Goal: Browse casually

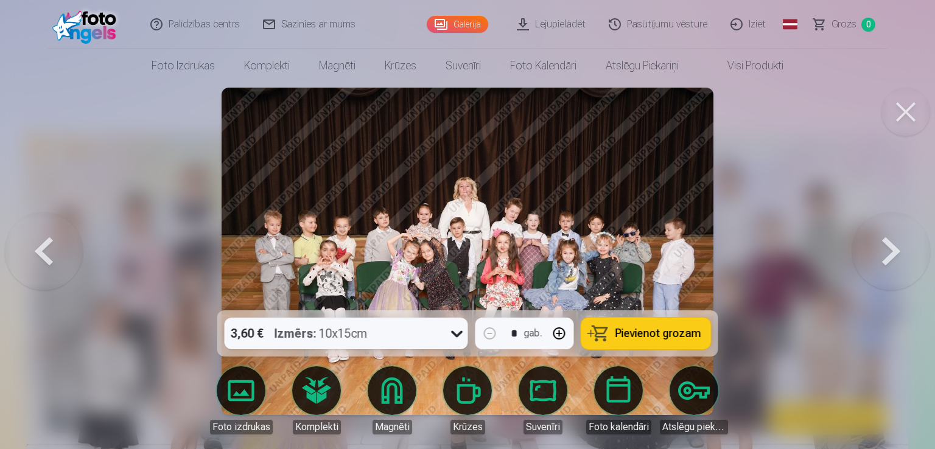
click at [897, 261] on button at bounding box center [891, 252] width 78 height 94
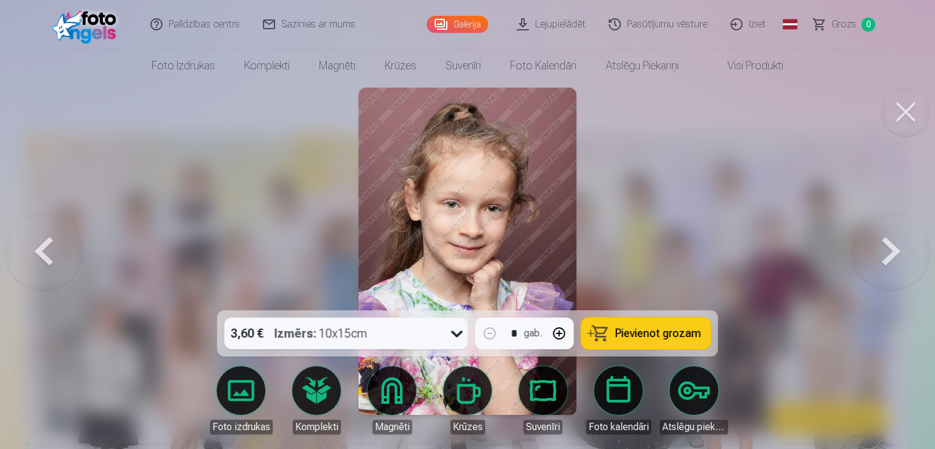
drag, startPoint x: 446, startPoint y: 251, endPoint x: 440, endPoint y: 248, distance: 6.8
click at [896, 247] on button at bounding box center [891, 252] width 78 height 94
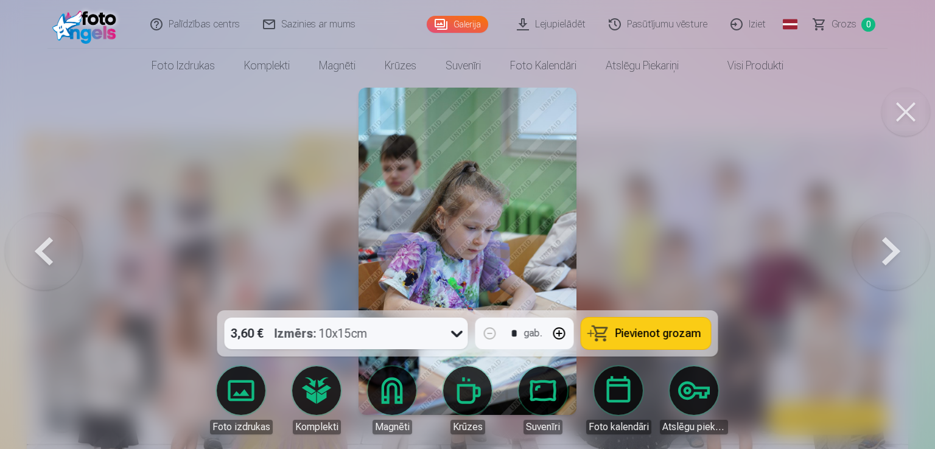
click at [34, 265] on button at bounding box center [44, 252] width 78 height 94
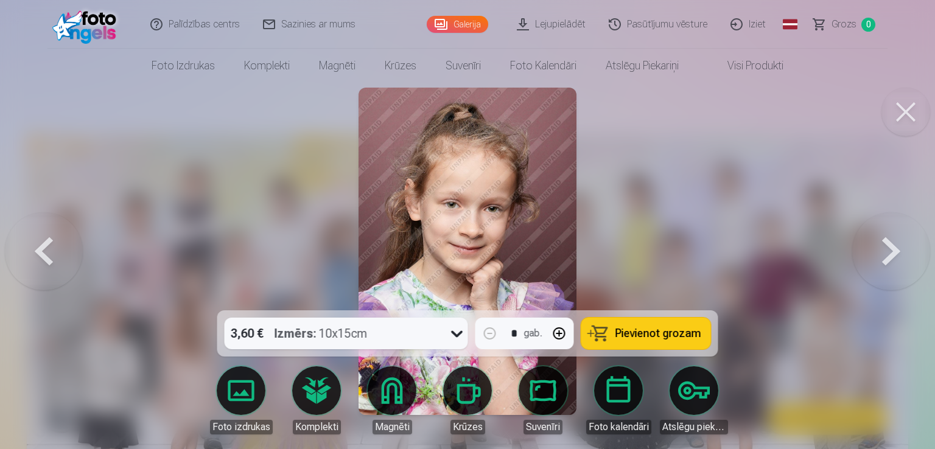
click at [34, 266] on button at bounding box center [44, 252] width 78 height 94
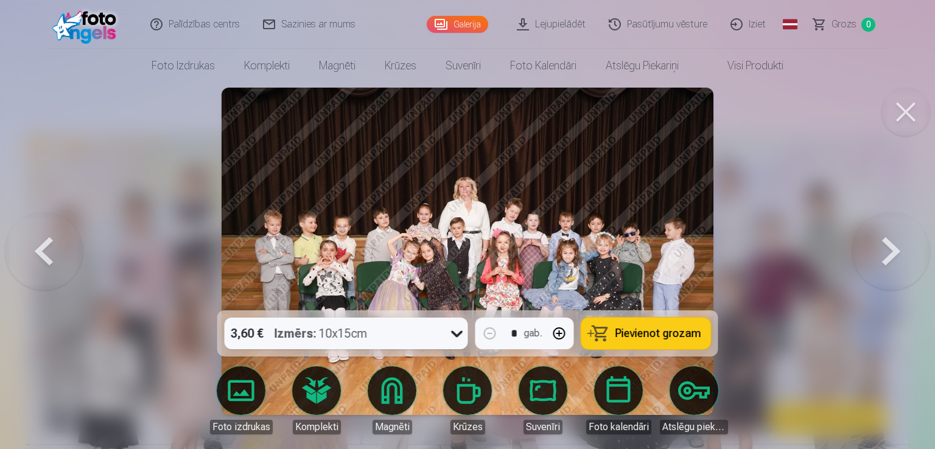
click at [878, 261] on button at bounding box center [891, 252] width 78 height 94
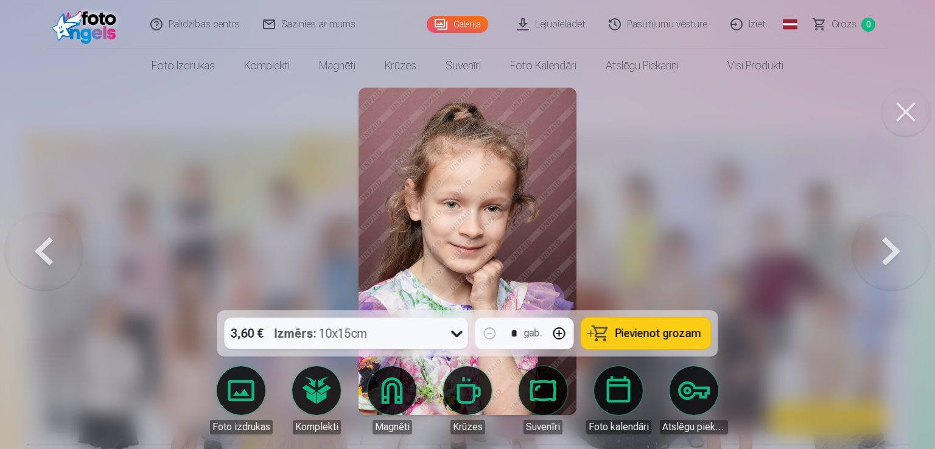
click at [878, 261] on button at bounding box center [891, 252] width 78 height 94
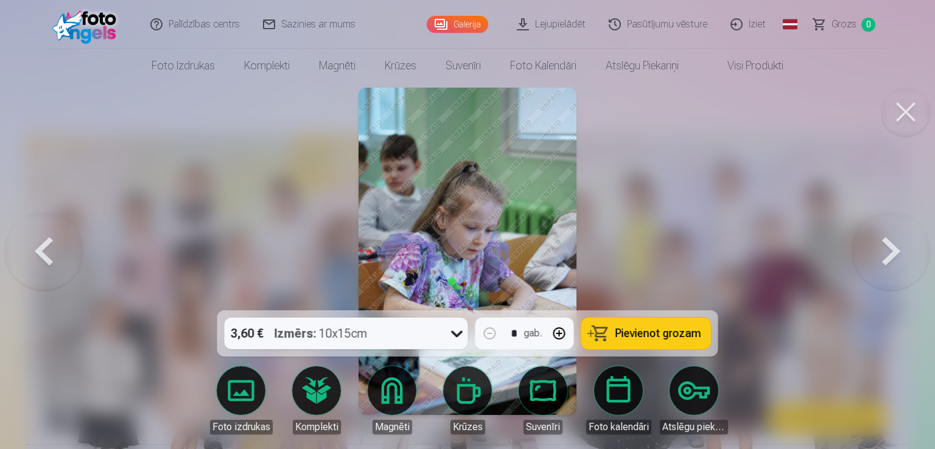
click at [878, 261] on button at bounding box center [891, 252] width 78 height 94
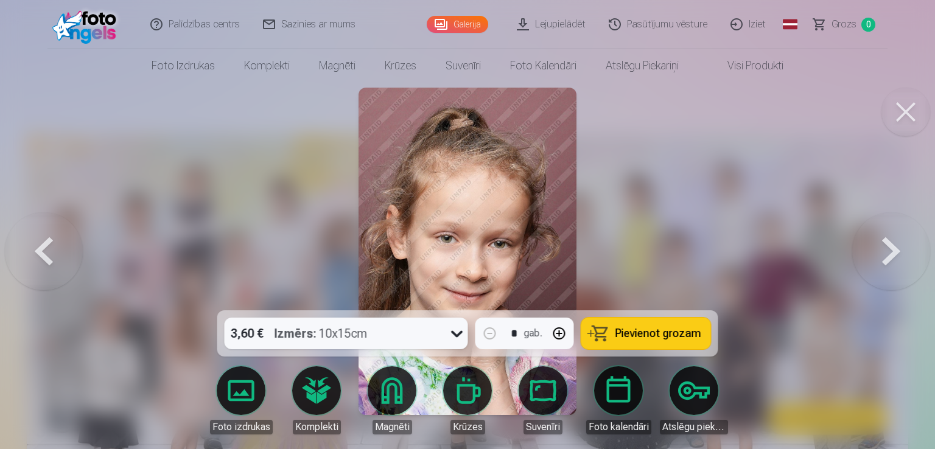
click at [891, 262] on button at bounding box center [891, 252] width 78 height 94
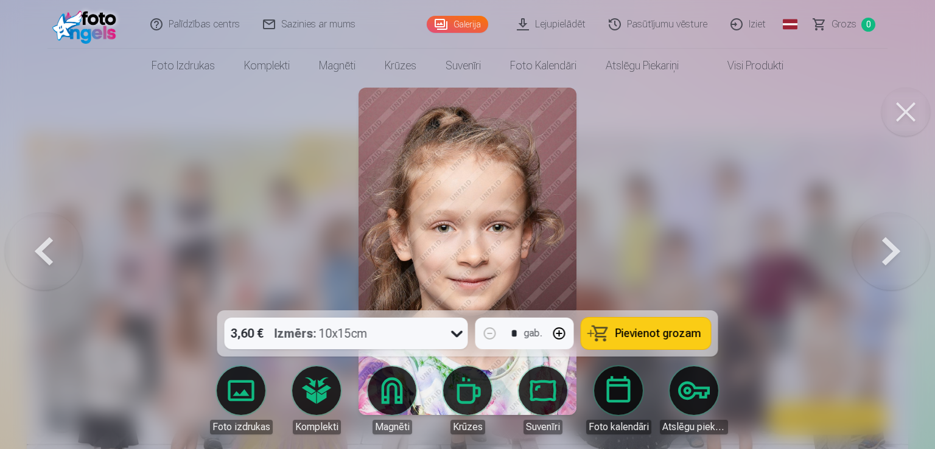
click at [877, 258] on button at bounding box center [891, 252] width 78 height 94
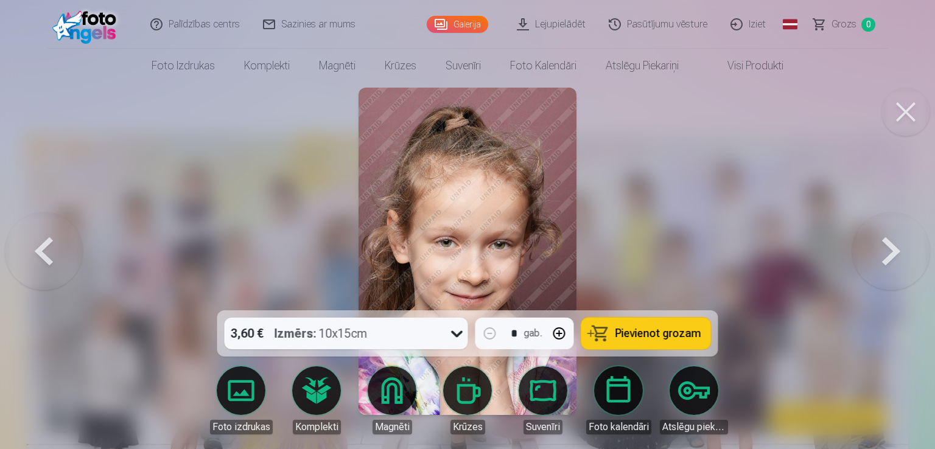
click at [901, 247] on button at bounding box center [891, 252] width 78 height 94
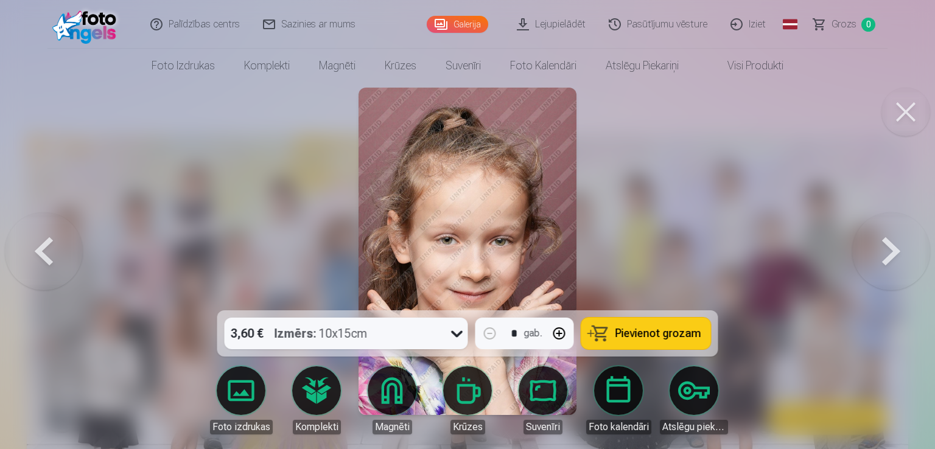
click at [892, 259] on button at bounding box center [891, 252] width 78 height 94
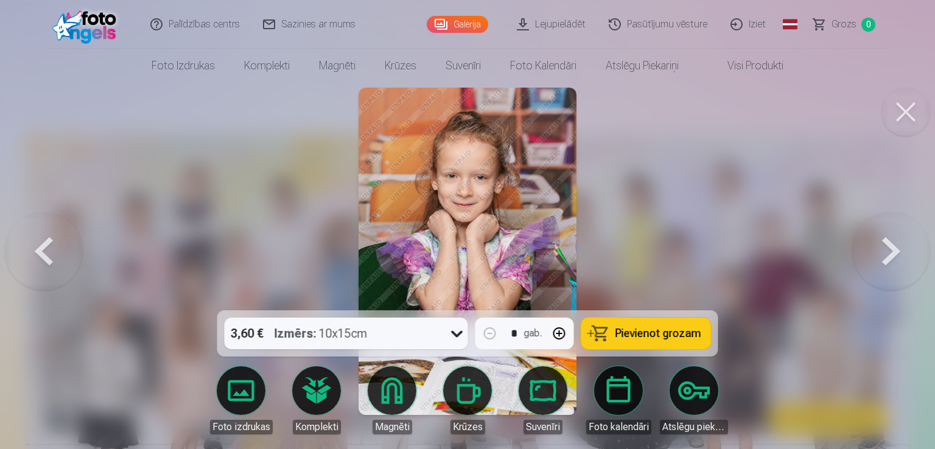
click at [886, 236] on button at bounding box center [891, 252] width 78 height 94
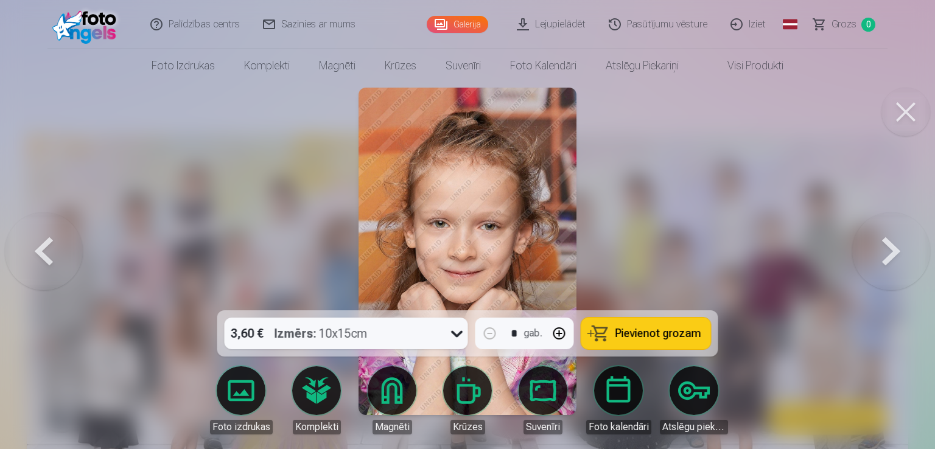
click at [895, 250] on button at bounding box center [891, 252] width 78 height 94
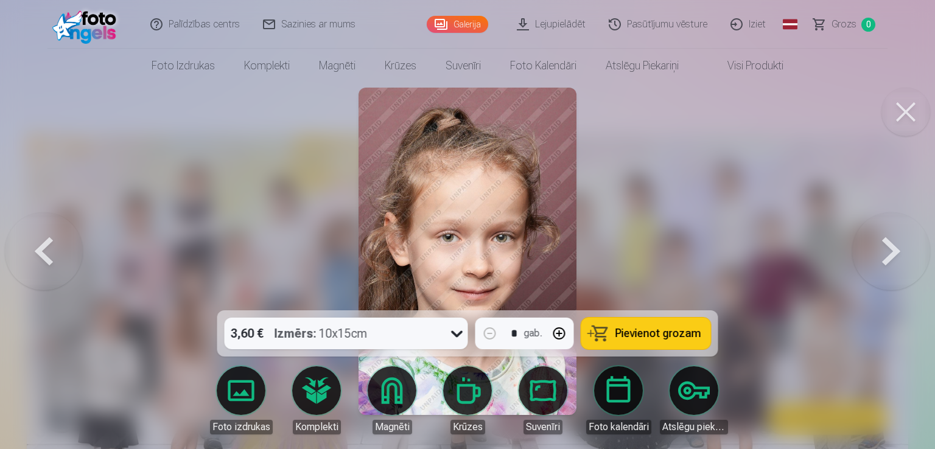
click at [898, 245] on button at bounding box center [891, 252] width 78 height 94
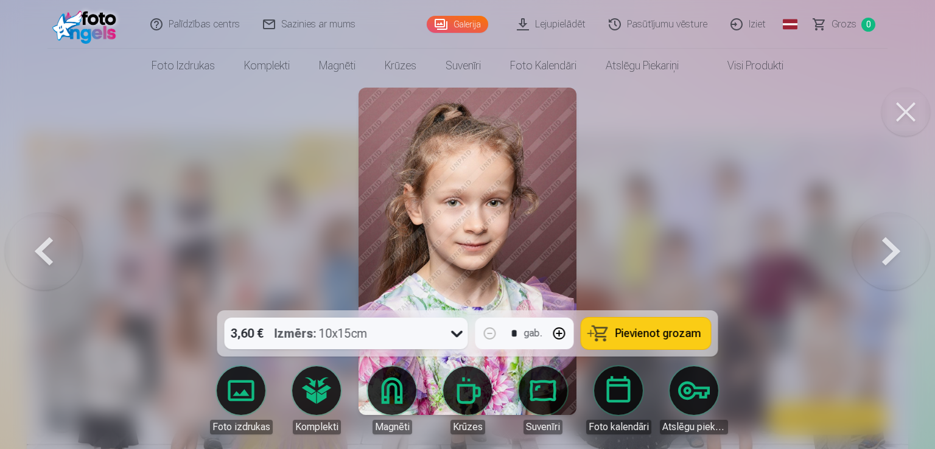
click at [898, 256] on button at bounding box center [891, 252] width 78 height 94
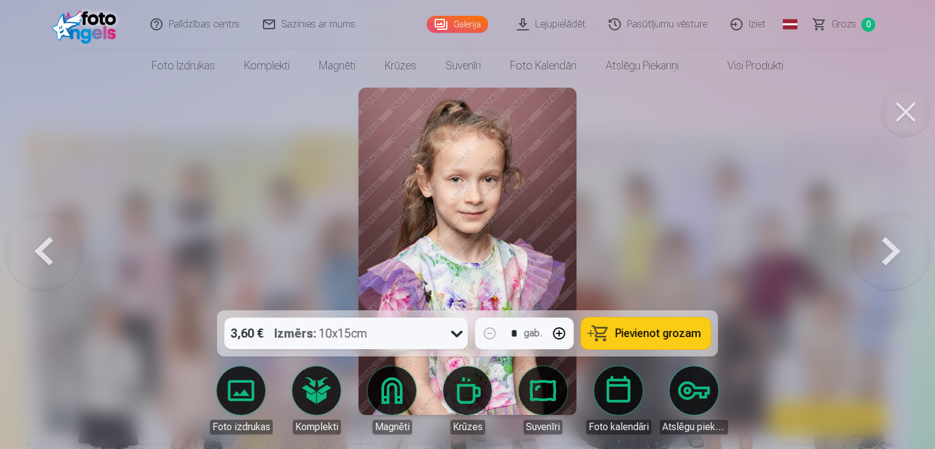
click at [880, 261] on button at bounding box center [891, 252] width 78 height 94
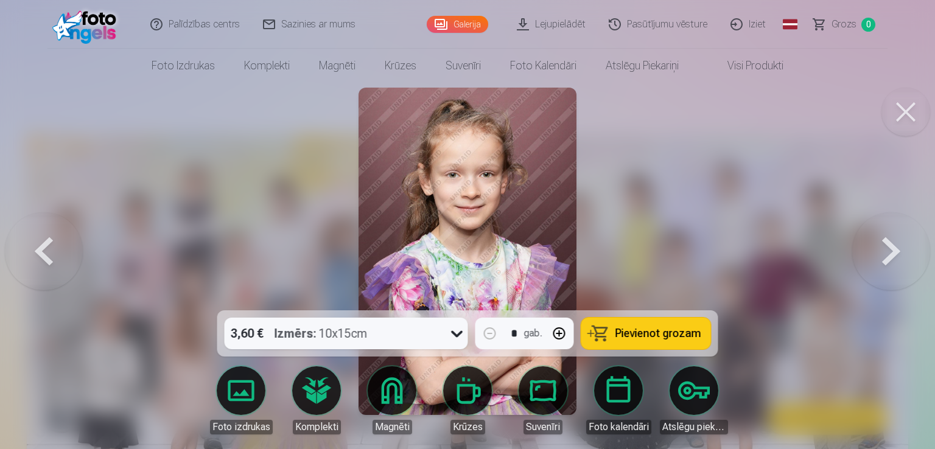
click at [888, 265] on button at bounding box center [891, 252] width 78 height 94
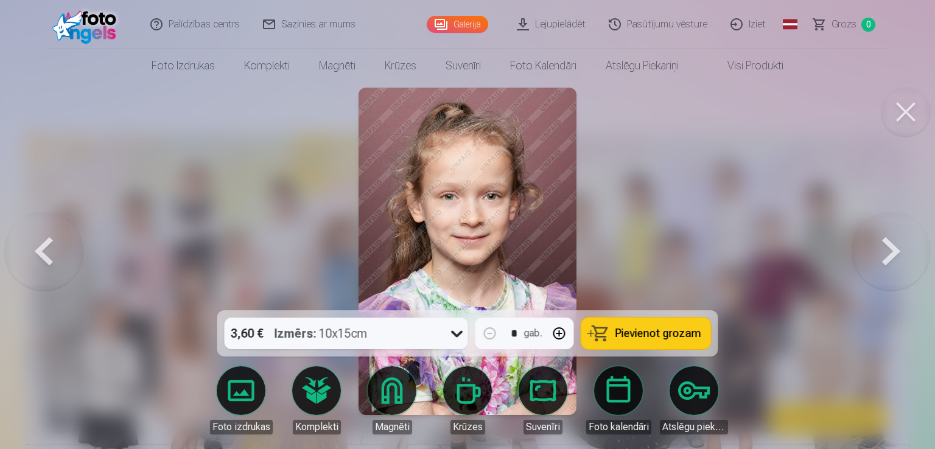
click at [909, 198] on div at bounding box center [467, 224] width 935 height 449
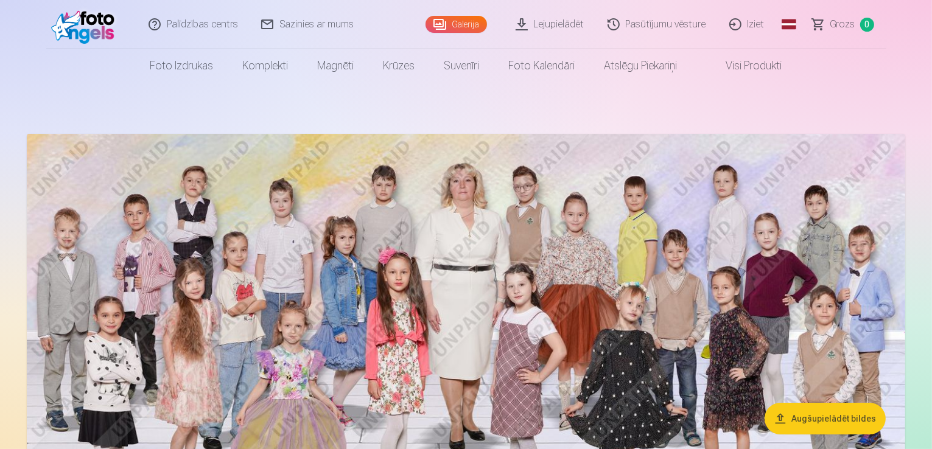
click at [881, 307] on img at bounding box center [466, 358] width 878 height 449
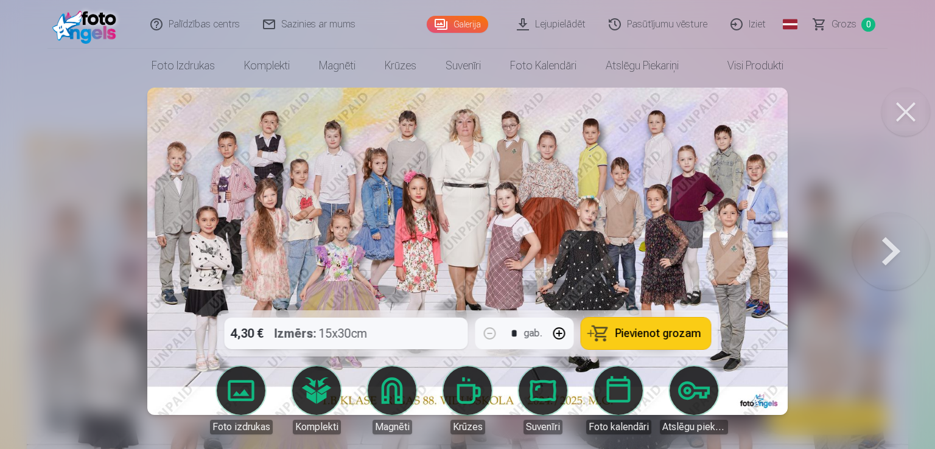
click at [895, 258] on button at bounding box center [891, 252] width 78 height 94
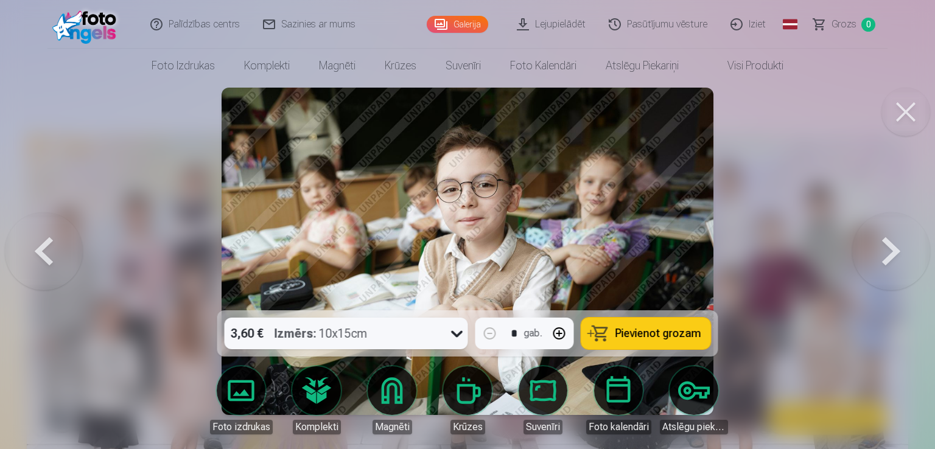
click at [889, 258] on button at bounding box center [891, 252] width 78 height 94
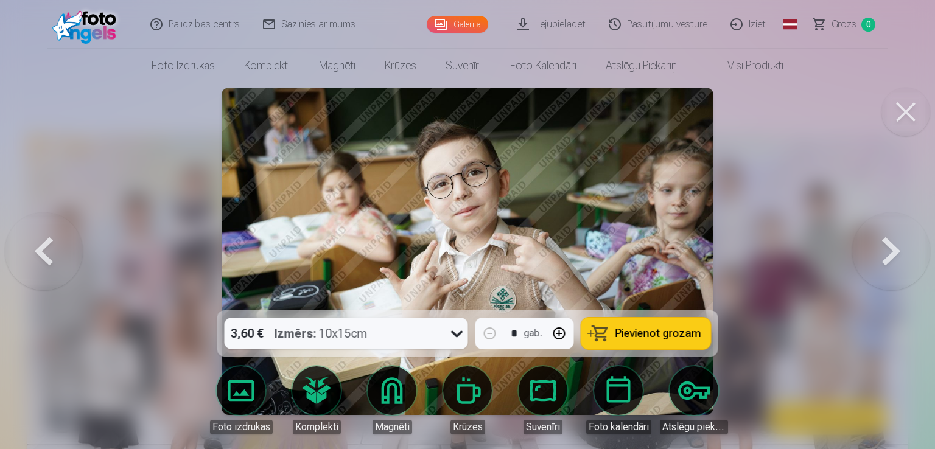
click at [889, 258] on button at bounding box center [891, 252] width 78 height 94
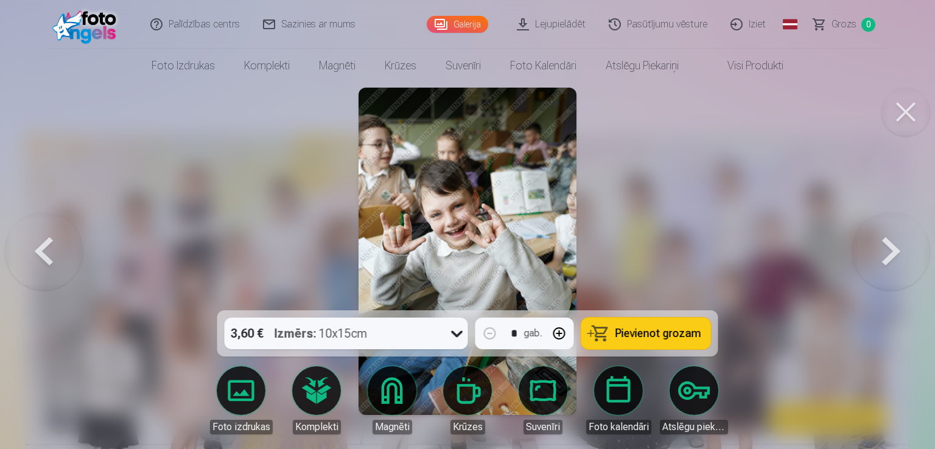
click at [889, 258] on button at bounding box center [891, 252] width 78 height 94
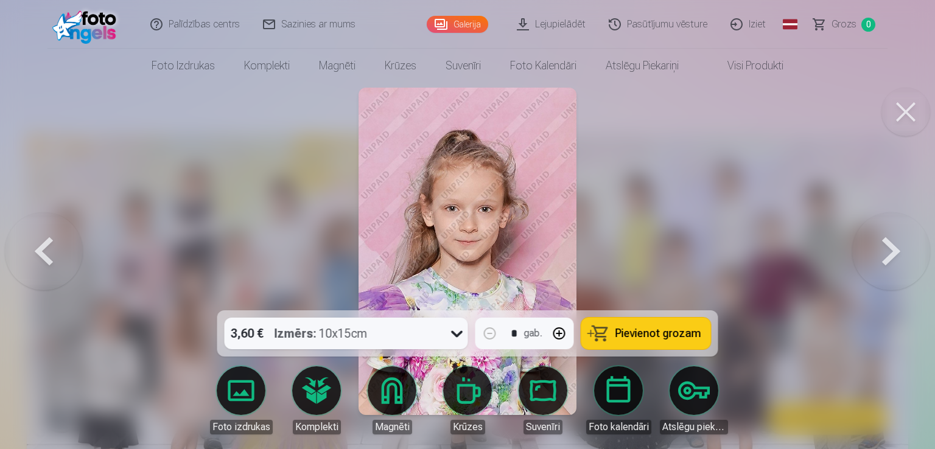
click at [891, 254] on button at bounding box center [891, 252] width 78 height 94
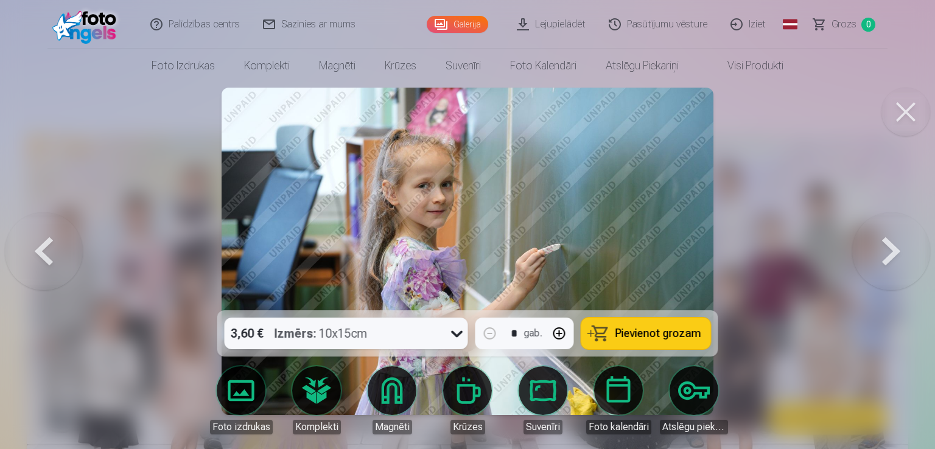
click at [901, 250] on button at bounding box center [891, 252] width 78 height 94
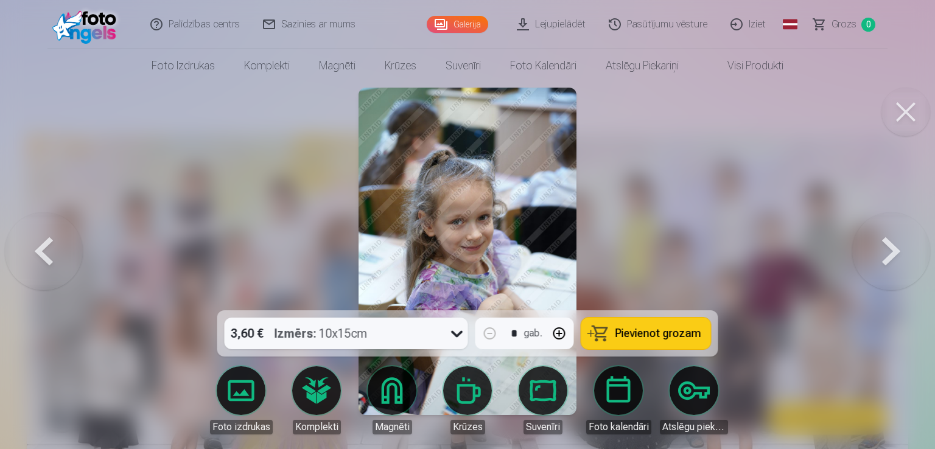
click at [891, 259] on button at bounding box center [891, 252] width 78 height 94
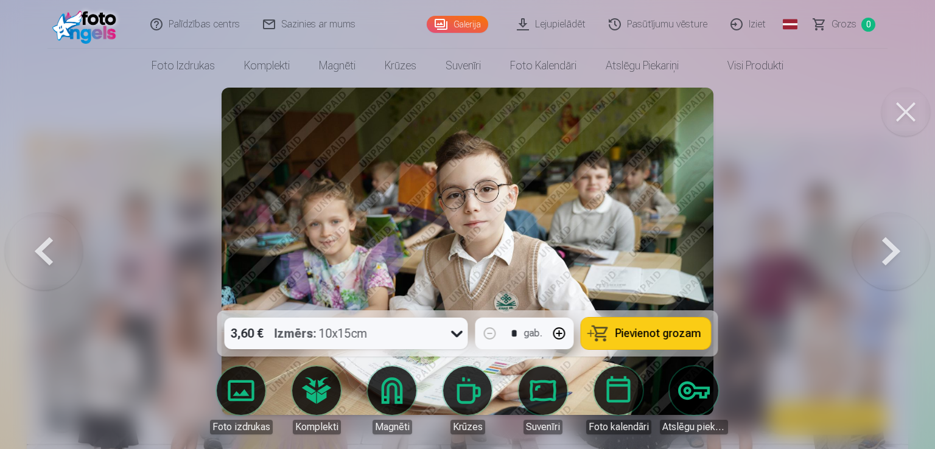
drag, startPoint x: 424, startPoint y: 205, endPoint x: 874, endPoint y: 259, distance: 453.6
click at [874, 259] on button at bounding box center [891, 252] width 78 height 94
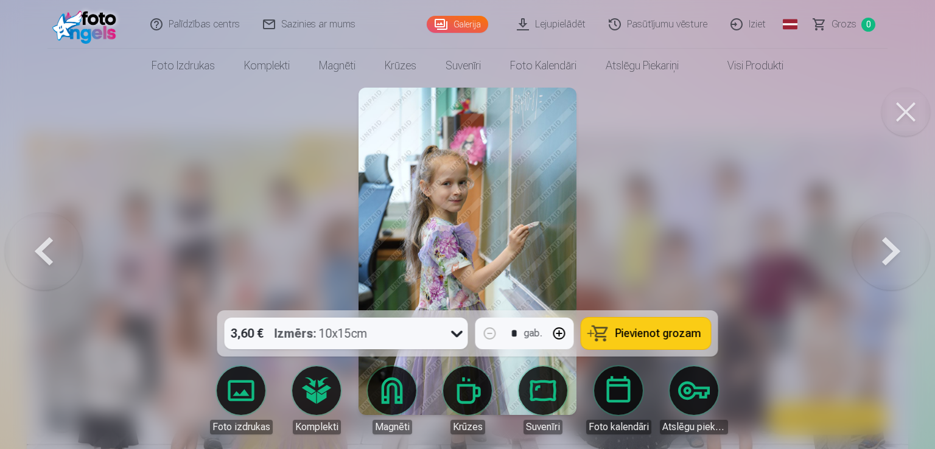
click at [891, 253] on button at bounding box center [891, 252] width 78 height 94
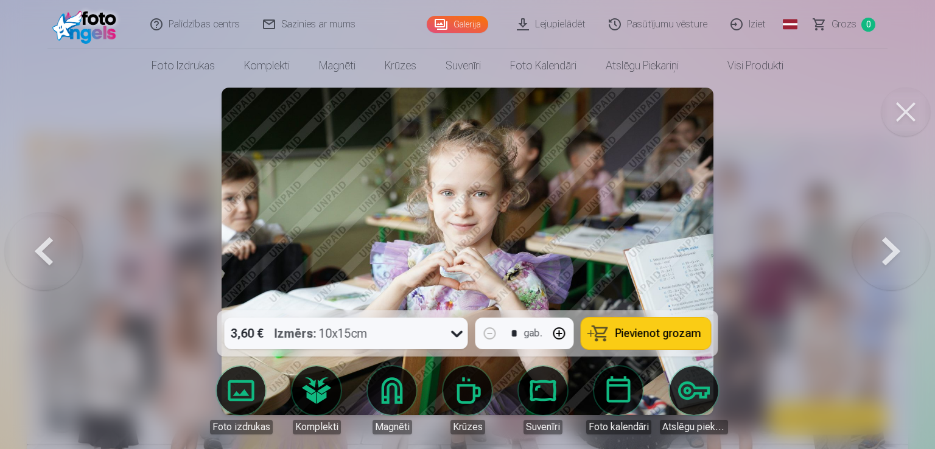
click at [892, 254] on button at bounding box center [891, 252] width 78 height 94
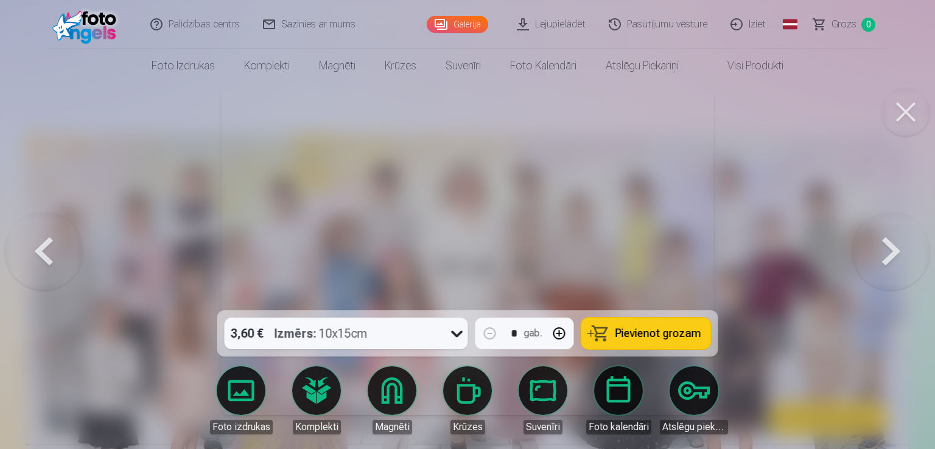
click at [881, 259] on button at bounding box center [891, 252] width 78 height 94
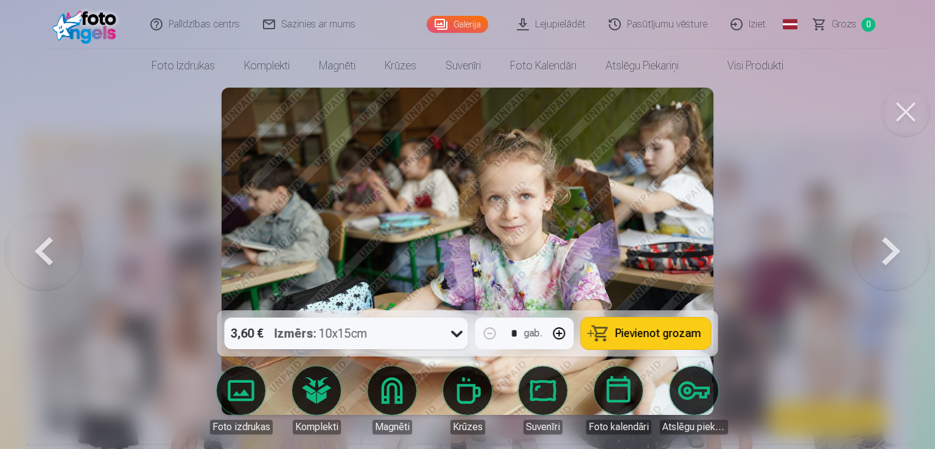
click at [883, 260] on button at bounding box center [891, 252] width 78 height 94
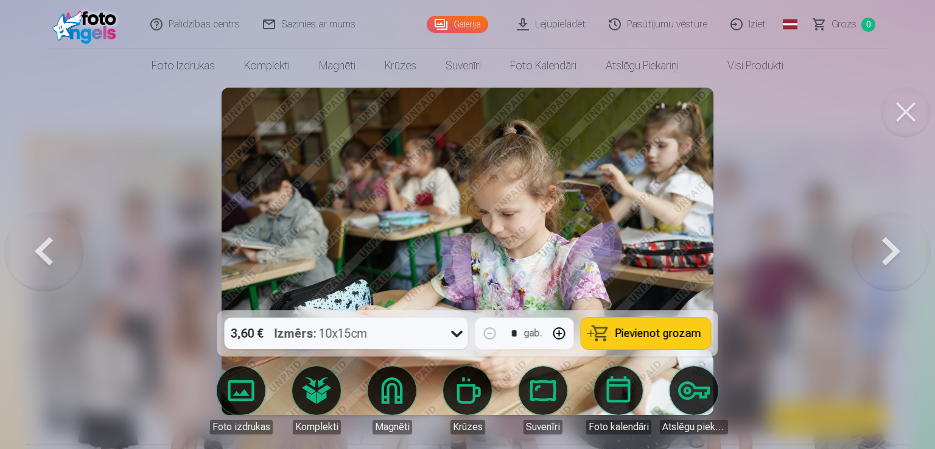
click at [892, 251] on button at bounding box center [891, 252] width 78 height 94
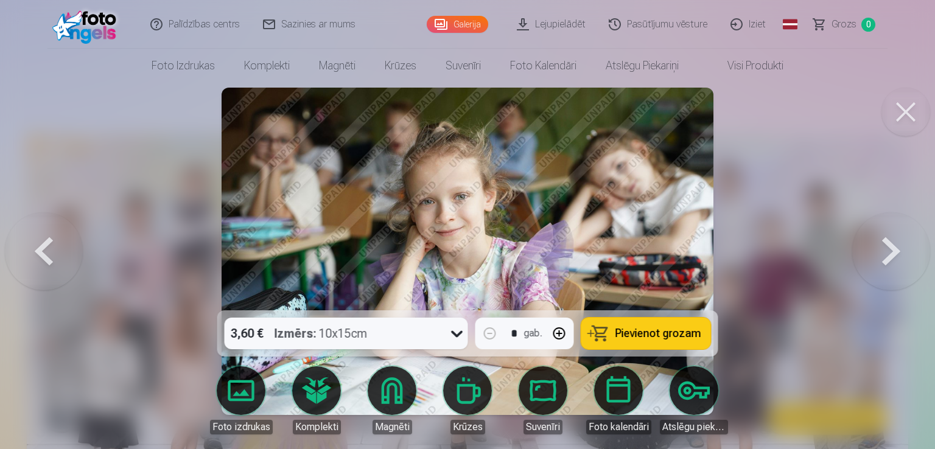
click at [897, 256] on button at bounding box center [891, 252] width 78 height 94
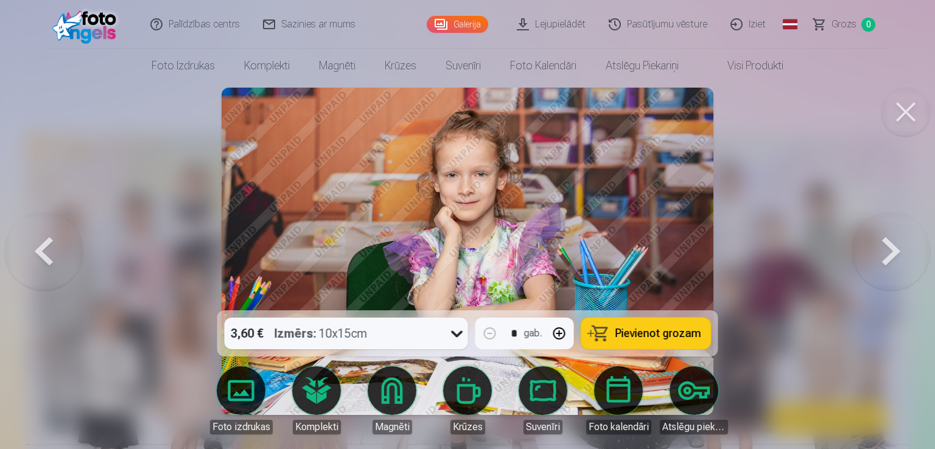
click at [891, 251] on button at bounding box center [891, 252] width 78 height 94
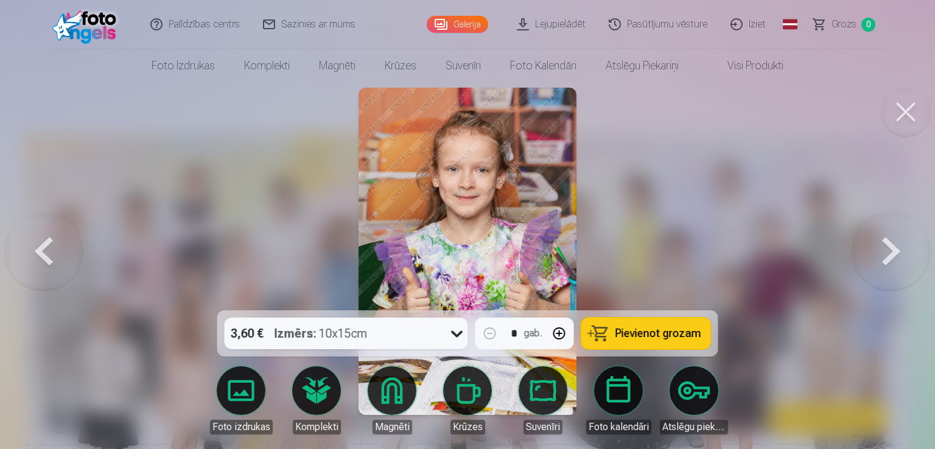
click at [893, 251] on button at bounding box center [891, 252] width 78 height 94
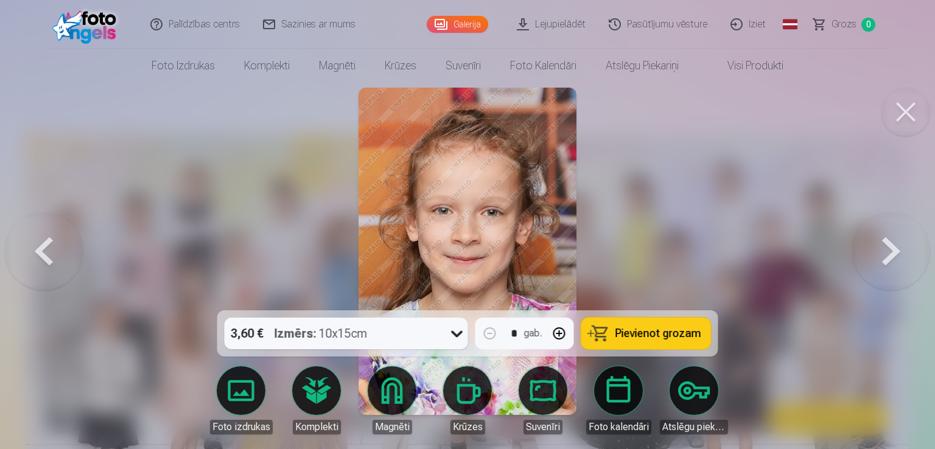
click at [891, 250] on button at bounding box center [891, 252] width 78 height 94
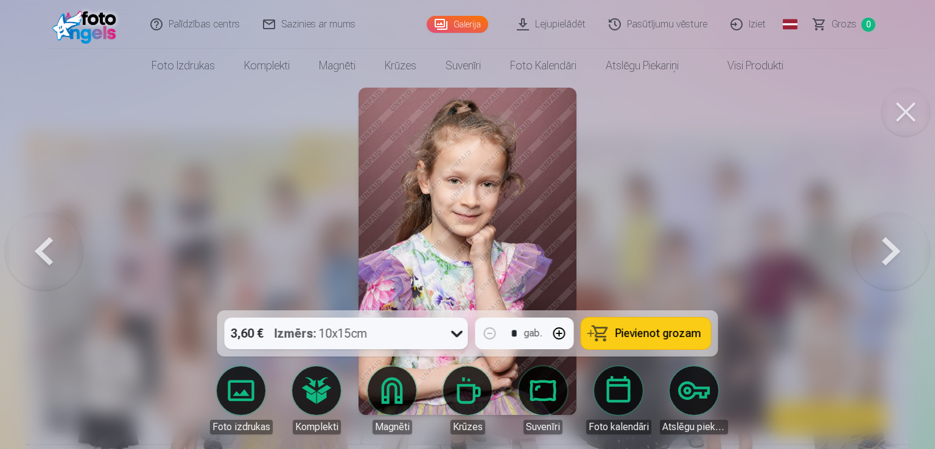
click at [891, 261] on button at bounding box center [891, 252] width 78 height 94
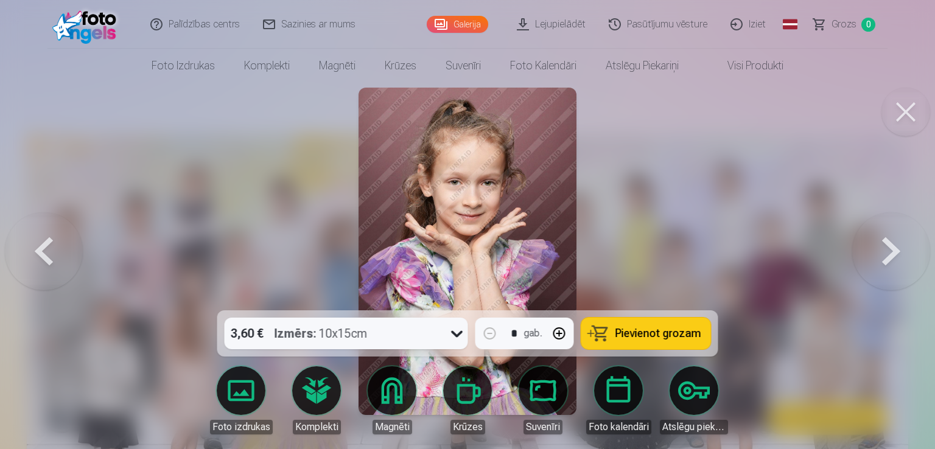
click at [887, 245] on button at bounding box center [891, 252] width 78 height 94
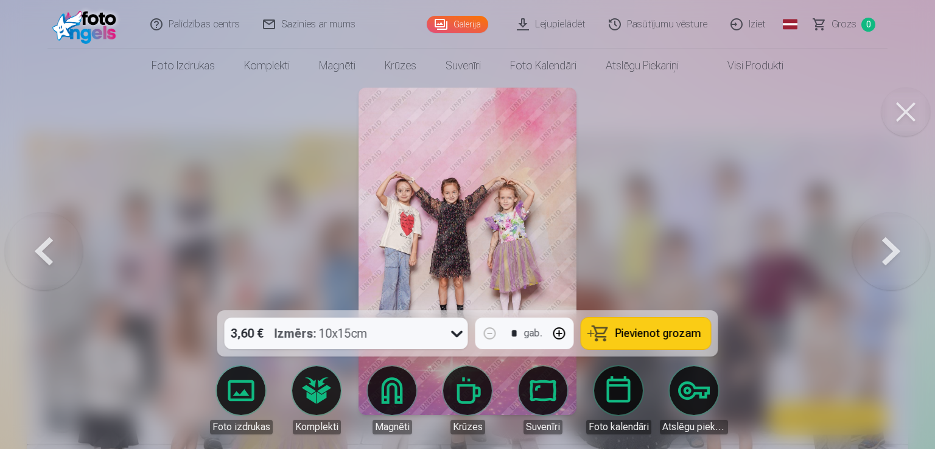
click at [895, 239] on button at bounding box center [891, 252] width 78 height 94
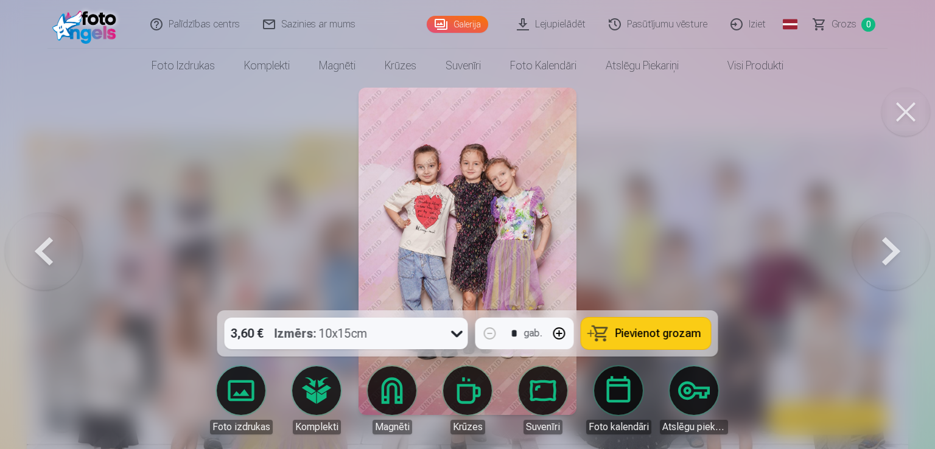
click at [881, 261] on button at bounding box center [891, 252] width 78 height 94
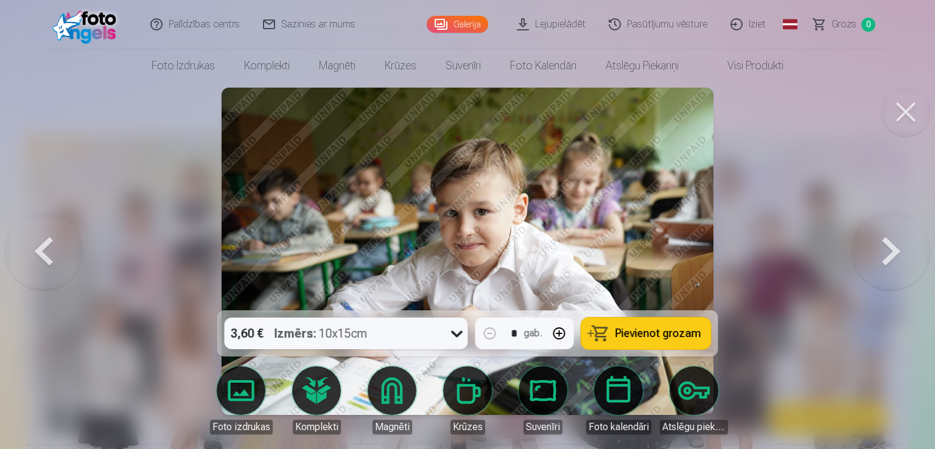
click at [881, 261] on button at bounding box center [891, 252] width 78 height 94
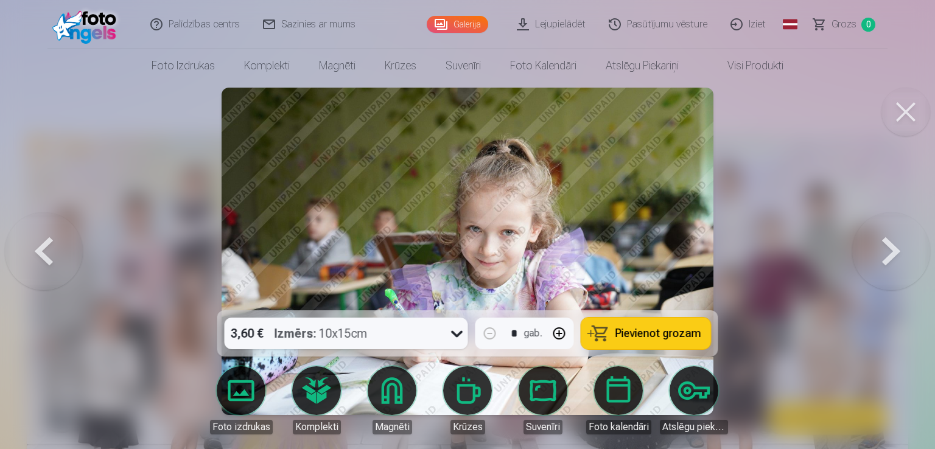
click at [881, 253] on button at bounding box center [891, 252] width 78 height 94
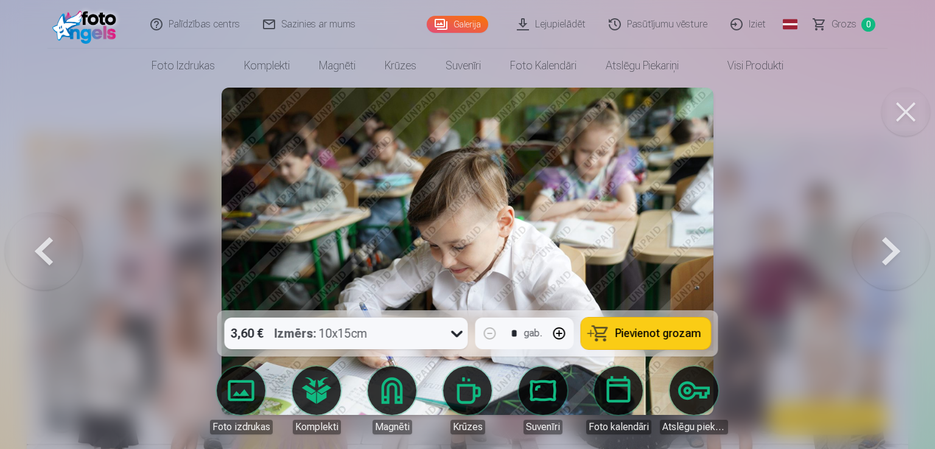
click at [892, 253] on button at bounding box center [891, 252] width 78 height 94
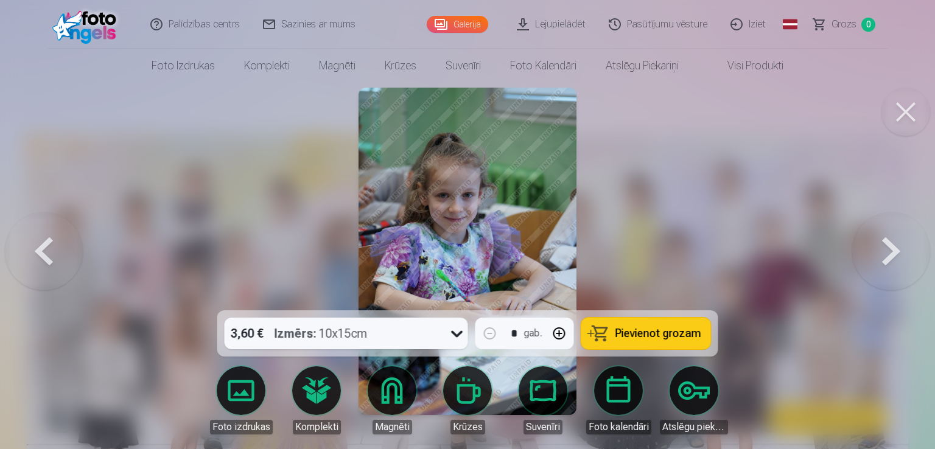
click at [900, 254] on button at bounding box center [891, 252] width 78 height 94
